Goal: Task Accomplishment & Management: Use online tool/utility

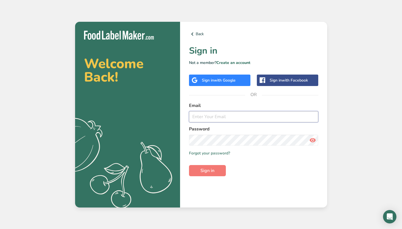
type input "[EMAIL_ADDRESS][DOMAIN_NAME]"
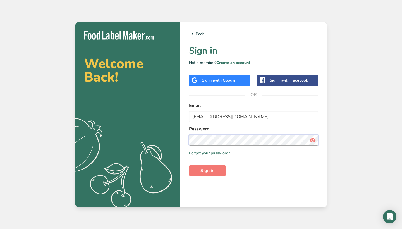
click at [207, 170] on button "Sign in" at bounding box center [207, 170] width 37 height 11
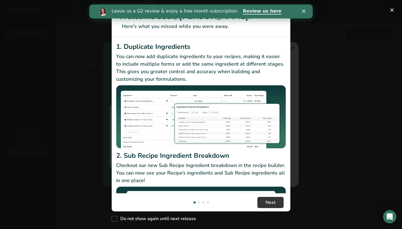
click at [392, 11] on button "New Features" at bounding box center [392, 10] width 9 height 9
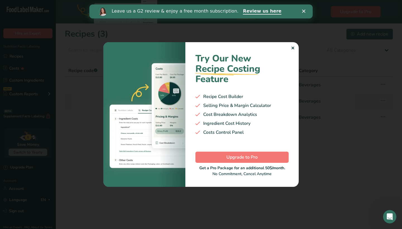
click at [292, 48] on div "✕" at bounding box center [293, 48] width 4 height 7
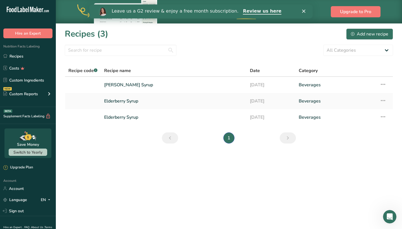
click at [304, 13] on div "Leave us a G2 review & enjoy a free month subscription. Review us here" at bounding box center [200, 11] width 223 height 9
click at [132, 89] on link "[PERSON_NAME] Syrup" at bounding box center [173, 85] width 139 height 12
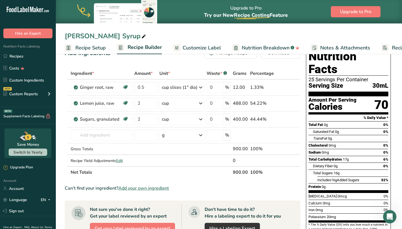
scroll to position [17, 0]
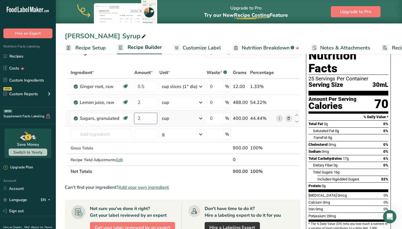
click at [145, 117] on input "2" at bounding box center [145, 118] width 23 height 11
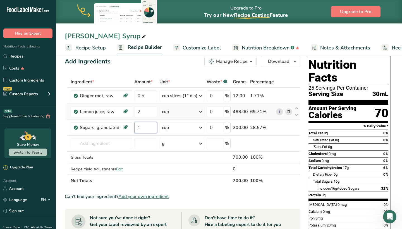
scroll to position [8, 0]
type input "1"
click at [121, 169] on div "Ingredient * Amount * Unit * Waste * .a-a{fill:#347362;}.b-a{fill:#fff;} Grams …" at bounding box center [183, 131] width 236 height 111
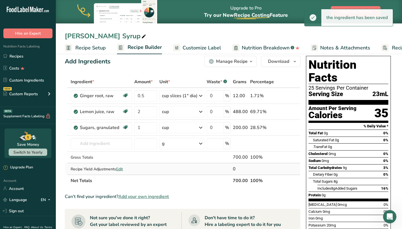
click at [120, 169] on span "Edit" at bounding box center [119, 168] width 7 height 5
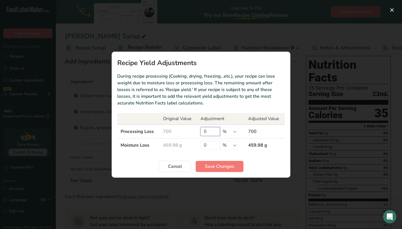
click at [207, 130] on input "0" at bounding box center [210, 131] width 20 height 9
click at [181, 164] on span "Cancel" at bounding box center [175, 166] width 14 height 7
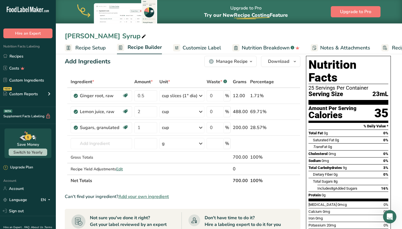
click at [97, 47] on span "Recipe Setup" at bounding box center [90, 48] width 30 height 8
select select "22"
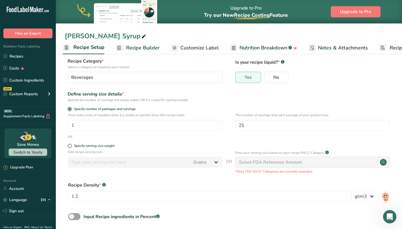
scroll to position [34, 0]
click at [248, 123] on input "25" at bounding box center [312, 125] width 154 height 11
type input "28"
click at [104, 123] on input "1" at bounding box center [145, 125] width 154 height 11
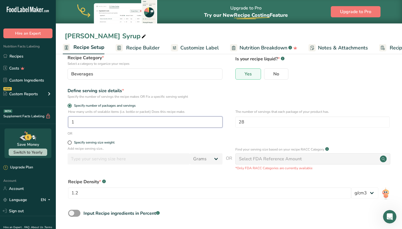
scroll to position [39, 0]
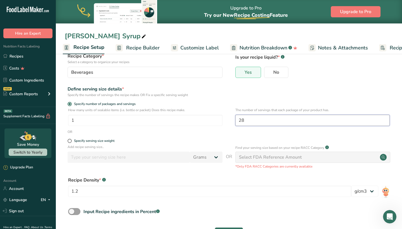
click at [259, 119] on input "28" at bounding box center [312, 120] width 154 height 11
click at [68, 142] on span at bounding box center [70, 141] width 4 height 4
click at [68, 142] on input "Specify serving size weight" at bounding box center [70, 141] width 4 height 4
radio input "true"
radio input "false"
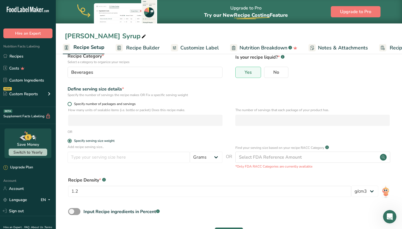
click at [71, 104] on span at bounding box center [70, 104] width 4 height 4
click at [71, 104] on input "Specify number of packages and servings" at bounding box center [70, 104] width 4 height 4
radio input "true"
radio input "false"
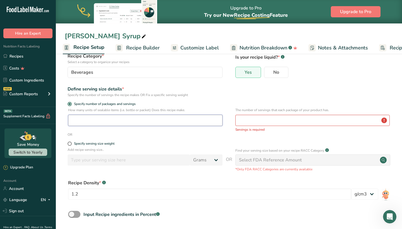
click at [88, 122] on input "number" at bounding box center [145, 120] width 154 height 11
type input "1"
click at [324, 121] on input "number" at bounding box center [312, 120] width 154 height 11
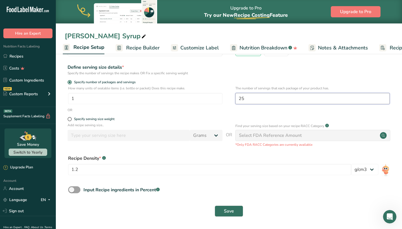
scroll to position [60, 0]
type input "25"
click at [224, 177] on div "1.2" at bounding box center [209, 171] width 283 height 15
click at [224, 170] on input "1.2" at bounding box center [209, 169] width 283 height 11
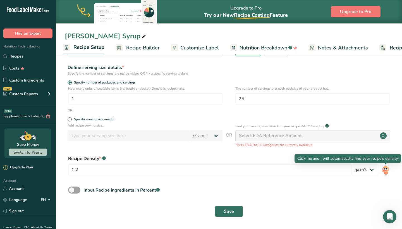
click at [386, 168] on img at bounding box center [386, 170] width 8 height 13
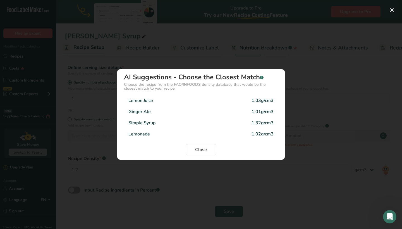
click at [201, 120] on div "Simple Syrup 1.32g/cm3" at bounding box center [201, 122] width 154 height 11
type input "1.32"
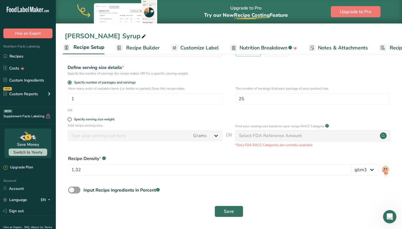
click at [229, 211] on span "Save" at bounding box center [229, 211] width 10 height 7
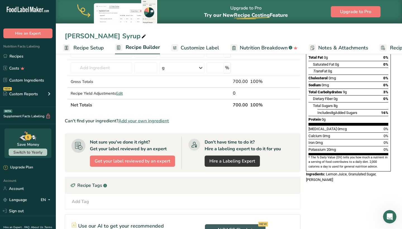
scroll to position [83, 0]
